Goal: Task Accomplishment & Management: Complete application form

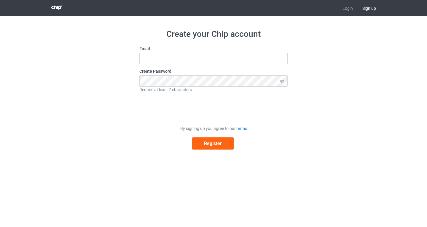
click at [187, 65] on form "Email Create Password Require at least 7 characters By signing up you agree to …" at bounding box center [213, 98] width 148 height 104
click at [185, 61] on input "text" at bounding box center [213, 58] width 148 height 11
type input "[EMAIL_ADDRESS][DOMAIN_NAME]"
click at [280, 82] on icon at bounding box center [282, 80] width 11 height 11
click at [208, 147] on button "Register" at bounding box center [213, 143] width 42 height 12
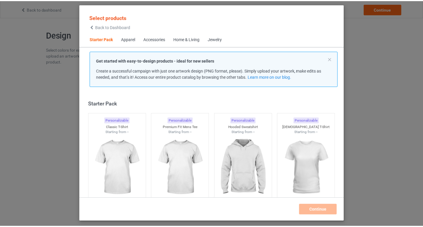
scroll to position [8, 0]
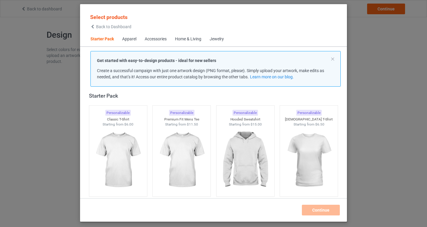
click at [146, 150] on div "Personalizable Classic T-Shirt Starting from $6.00" at bounding box center [118, 151] width 64 height 97
click at [127, 150] on img at bounding box center [118, 161] width 56 height 70
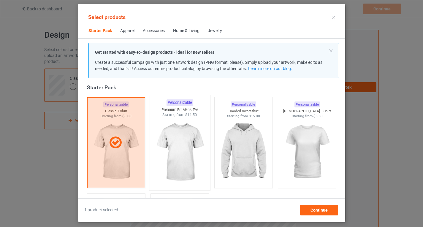
click at [185, 158] on img at bounding box center [180, 152] width 56 height 70
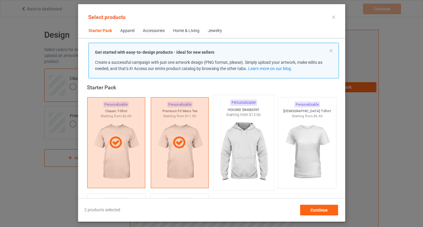
click at [226, 156] on img at bounding box center [243, 152] width 56 height 70
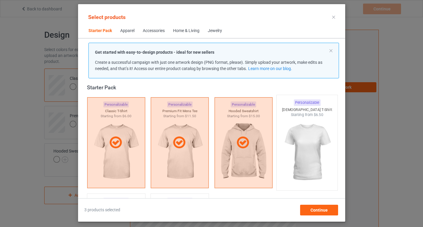
click at [292, 155] on img at bounding box center [307, 152] width 56 height 70
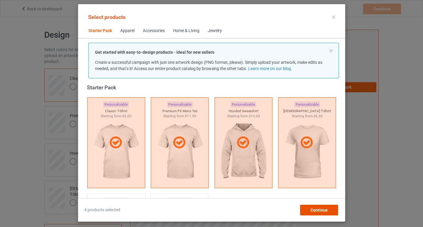
click at [328, 212] on div "Continue" at bounding box center [319, 210] width 38 height 11
